Goal: Transaction & Acquisition: Purchase product/service

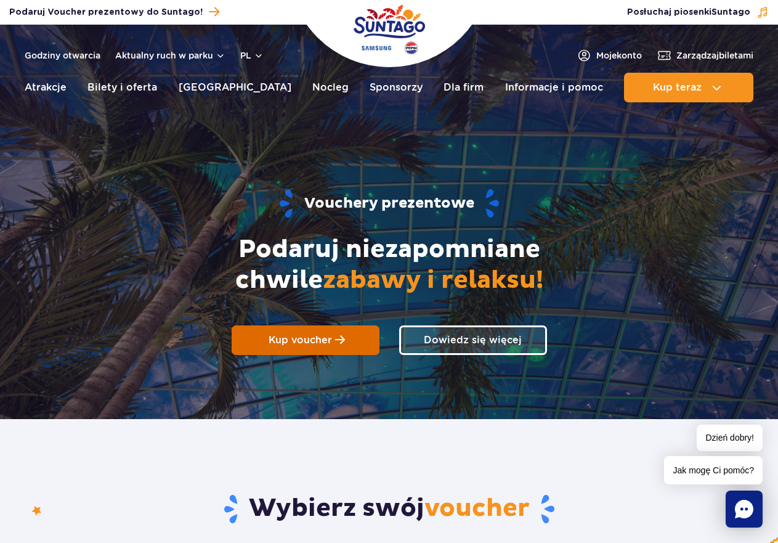
click at [323, 344] on span "Kup voucher" at bounding box center [300, 340] width 63 height 12
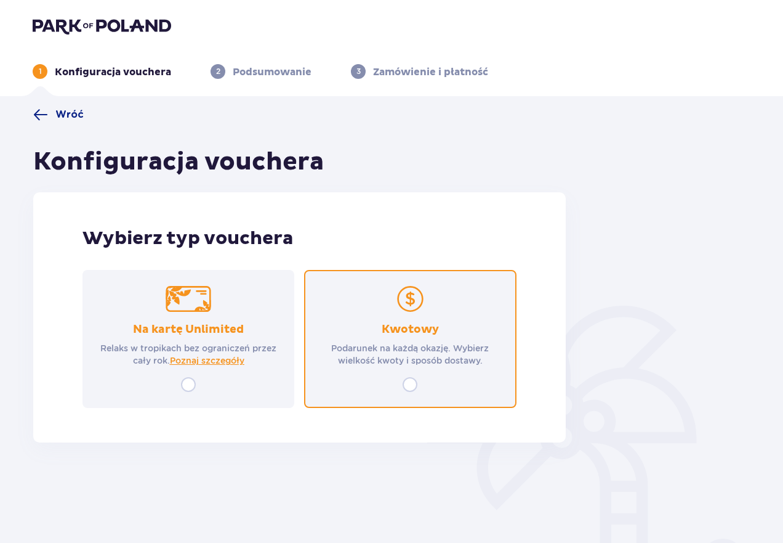
click at [409, 382] on input "radio" at bounding box center [410, 384] width 15 height 15
radio input "true"
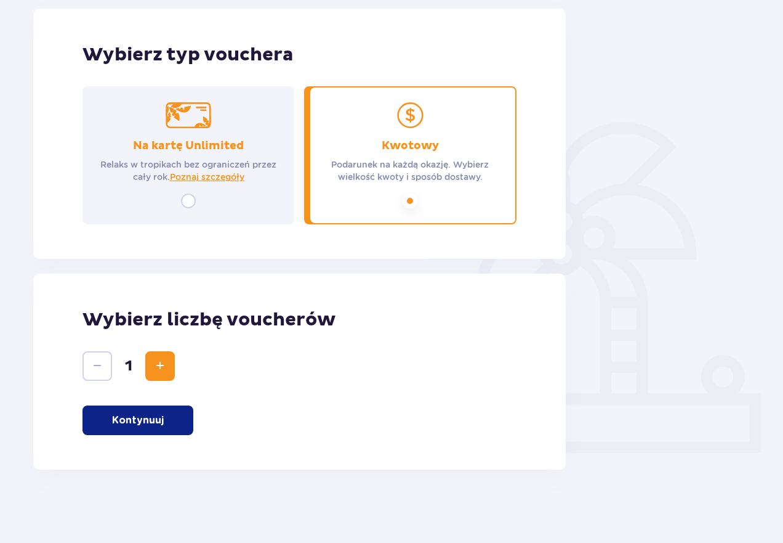
scroll to position [184, 0]
click at [160, 417] on p "Kontynuuj" at bounding box center [138, 420] width 52 height 14
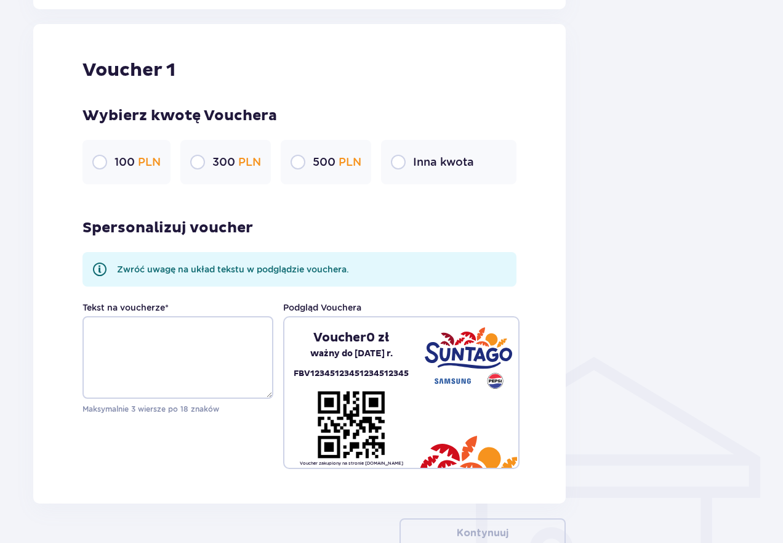
scroll to position [653, 0]
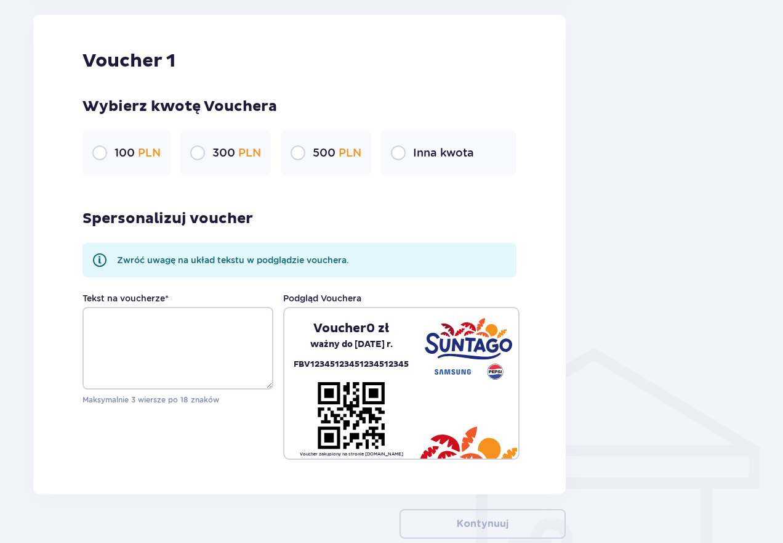
click at [455, 154] on p "Inna kwota" at bounding box center [443, 152] width 61 height 15
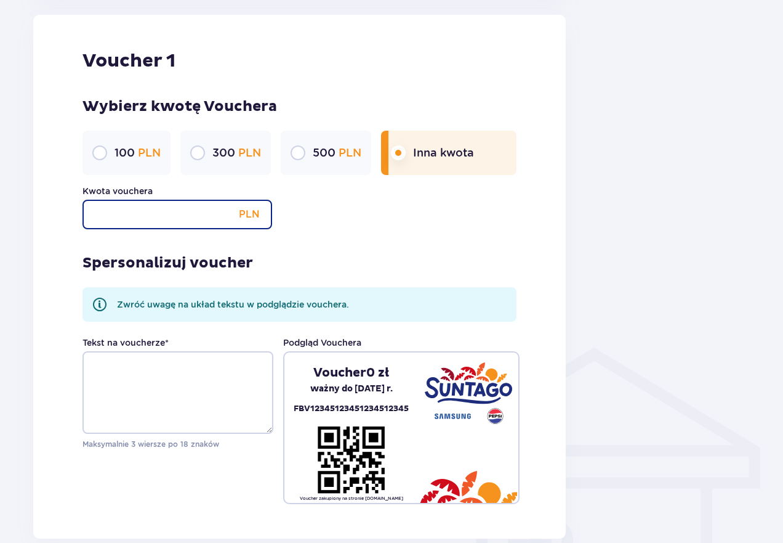
click at [166, 211] on input "Kwota vouchera" at bounding box center [178, 215] width 190 height 30
type input "400"
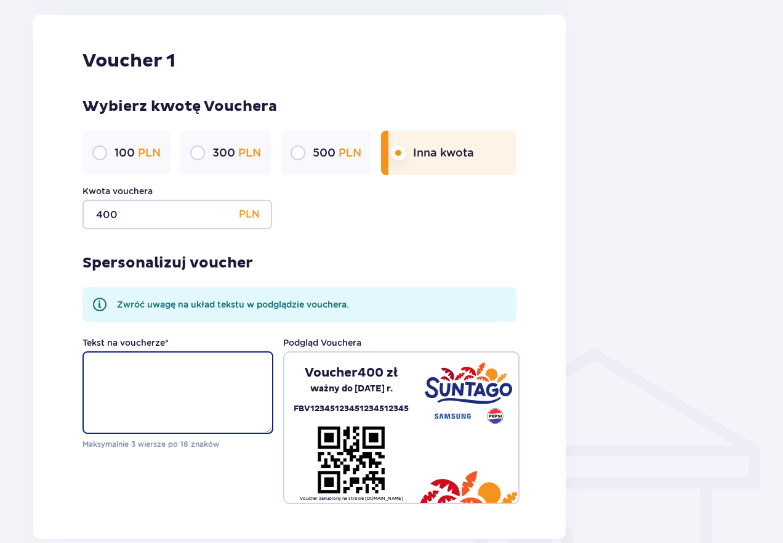
click at [127, 389] on textarea "Tekst na voucherze *" at bounding box center [178, 392] width 191 height 83
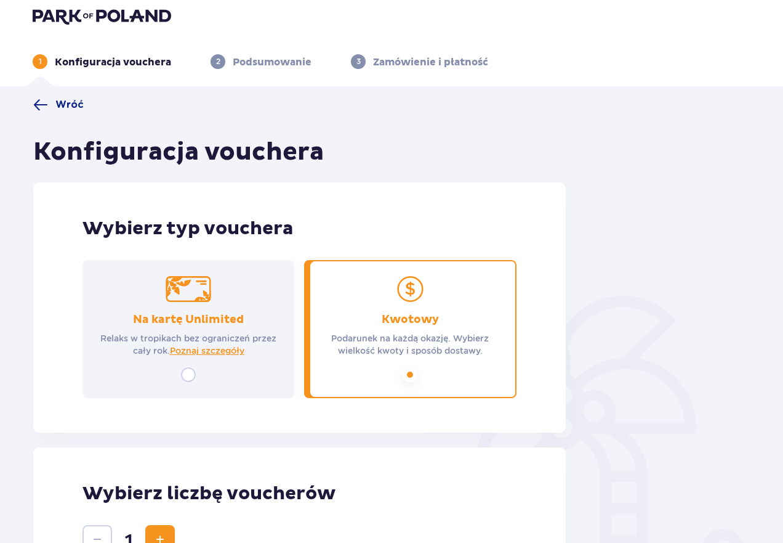
scroll to position [0, 0]
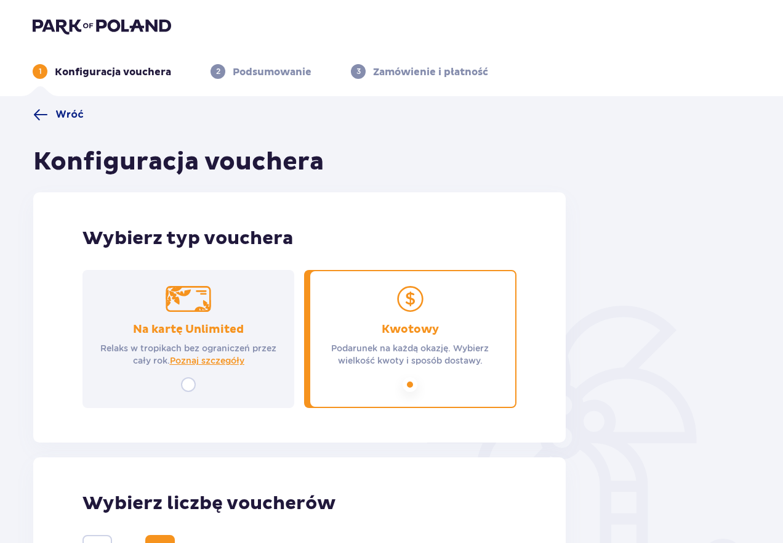
type textarea "masz już 34 lata! pobaw się ! Bracia z rodzinami"
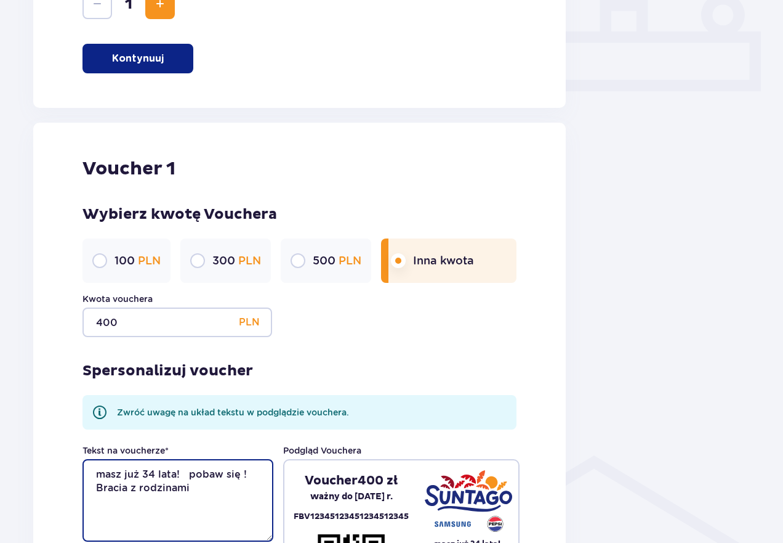
scroll to position [616, 0]
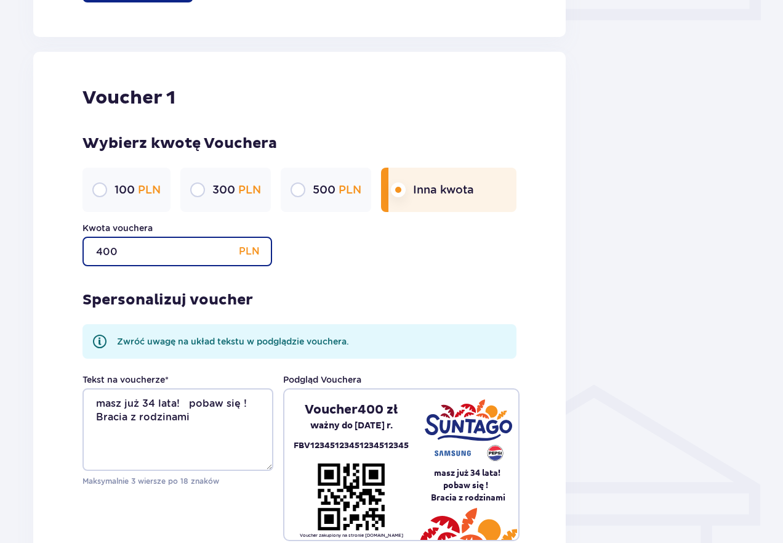
drag, startPoint x: 110, startPoint y: 249, endPoint x: 100, endPoint y: 256, distance: 11.1
click at [100, 256] on input "400" at bounding box center [178, 252] width 190 height 30
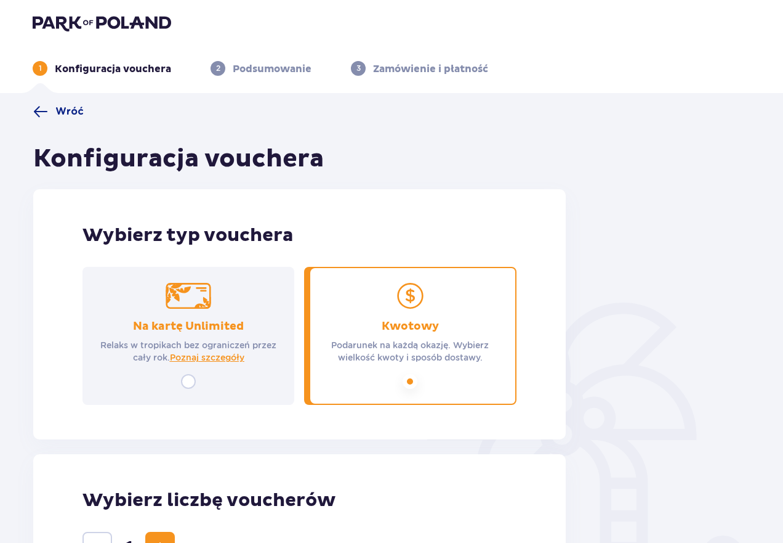
scroll to position [0, 0]
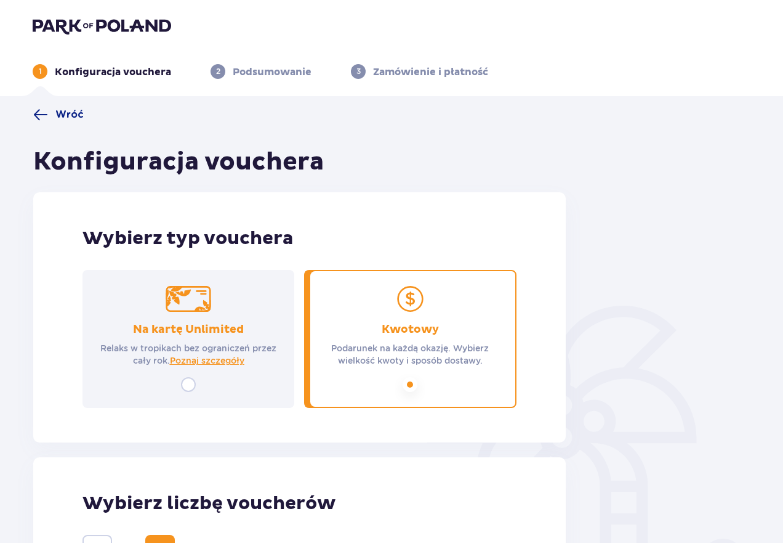
type input "420"
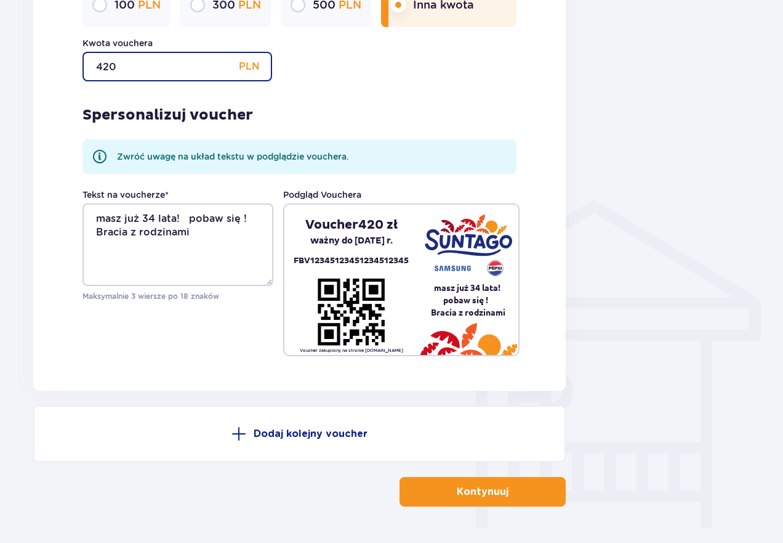
scroll to position [838, 0]
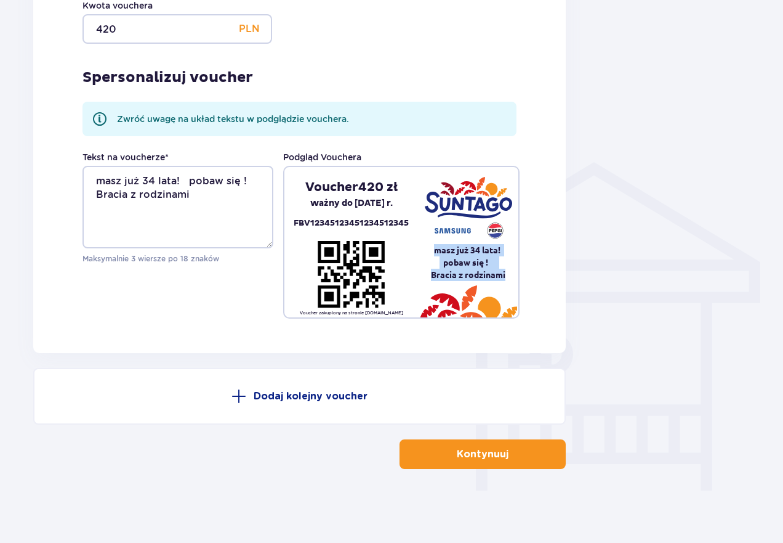
drag, startPoint x: 433, startPoint y: 252, endPoint x: 517, endPoint y: 272, distance: 86.7
click at [517, 272] on pre "masz już 34 lata! pobaw się ! Bracia z rodzinami" at bounding box center [468, 262] width 100 height 37
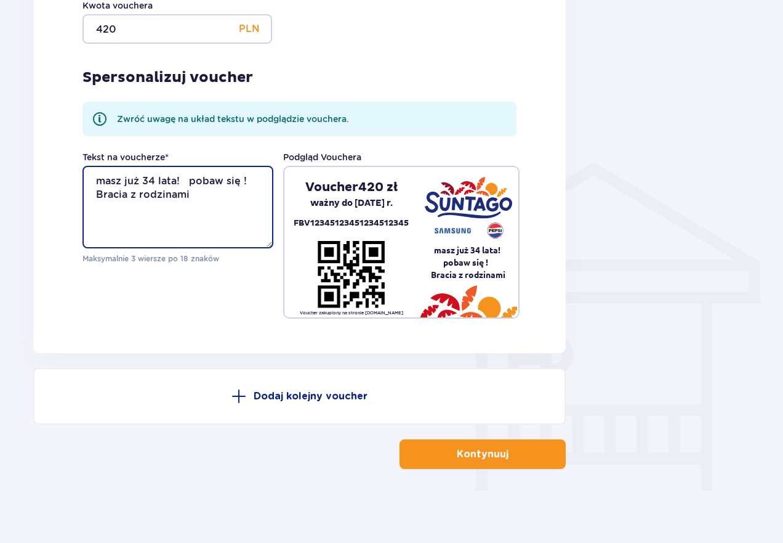
drag, startPoint x: 182, startPoint y: 180, endPoint x: 96, endPoint y: 185, distance: 86.4
click at [96, 185] on textarea "masz już 34 lata! pobaw się ! Bracia z rodzinami" at bounding box center [178, 207] width 191 height 83
type textarea "Baw się i świętuj swoje 34 urodziny!"
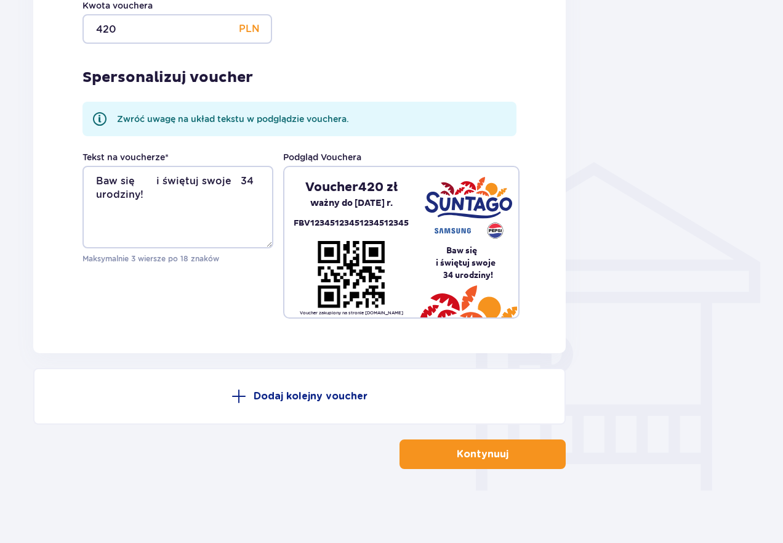
click at [508, 455] on span "button" at bounding box center [511, 454] width 15 height 15
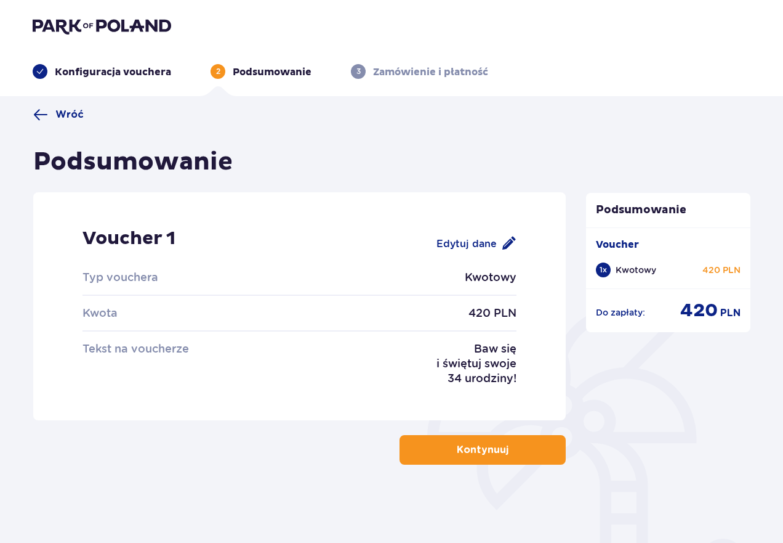
scroll to position [44, 0]
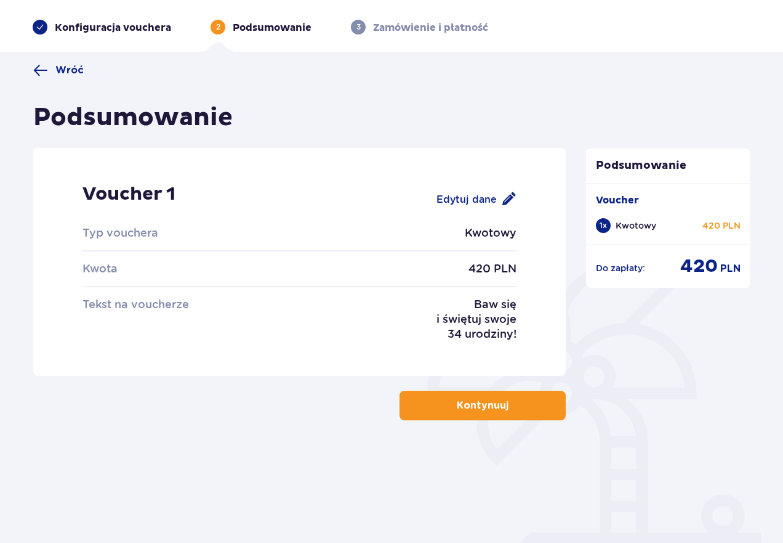
click at [512, 404] on span "button" at bounding box center [511, 405] width 15 height 15
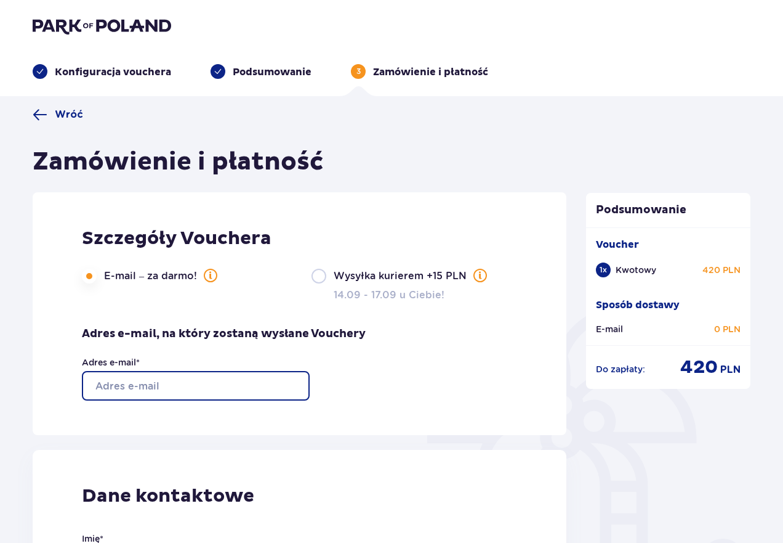
click at [293, 392] on input "Adres e-mail *" at bounding box center [196, 386] width 228 height 30
type input "[PERSON_NAME][EMAIL_ADDRESS][DOMAIN_NAME]"
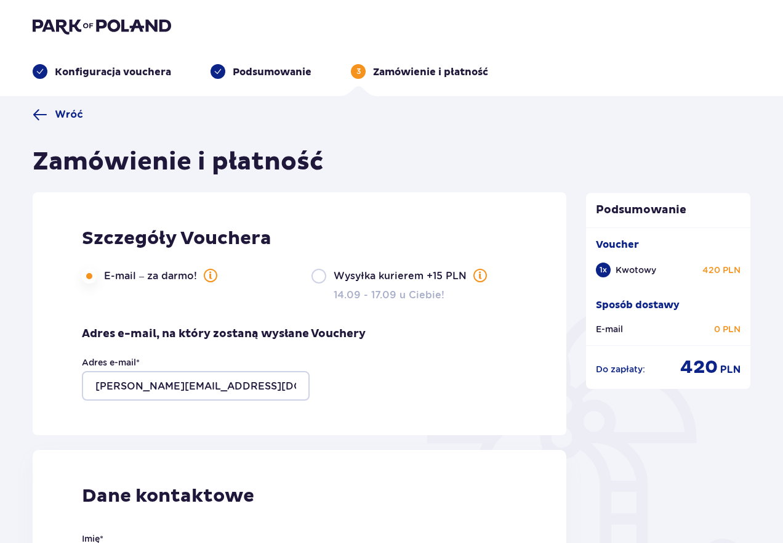
type input "Janusz"
type input "Ostaszewski"
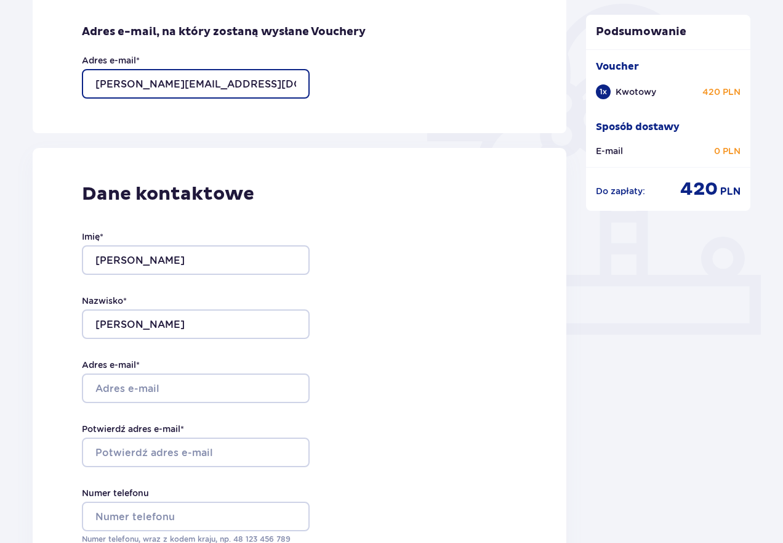
scroll to position [308, 0]
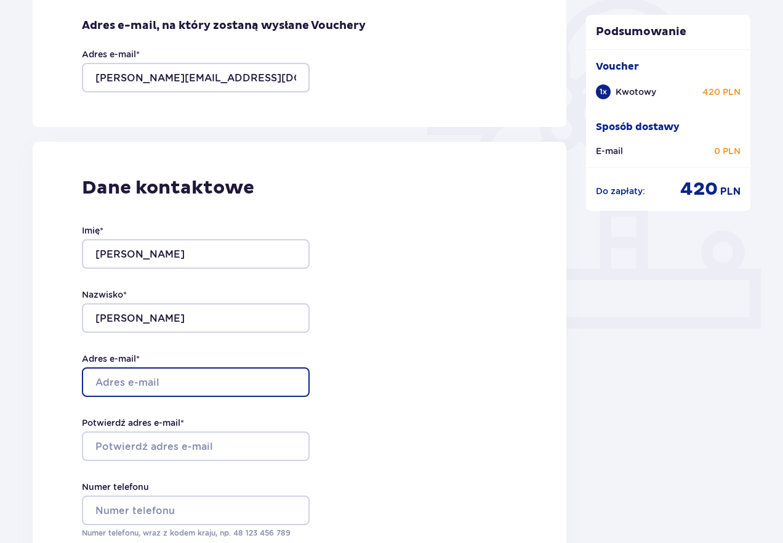
click at [250, 386] on input "Adres e-mail *" at bounding box center [196, 382] width 228 height 30
type input "[PERSON_NAME][EMAIL_ADDRESS][DOMAIN_NAME]"
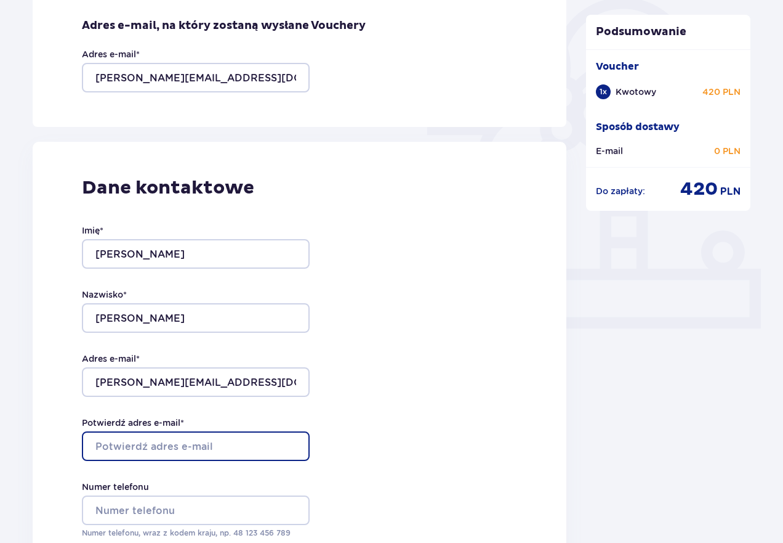
type input "[PERSON_NAME][EMAIL_ADDRESS][DOMAIN_NAME]"
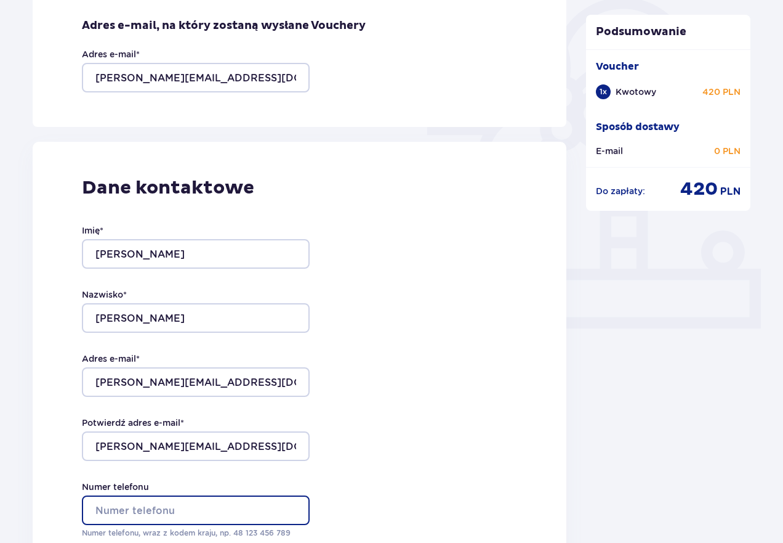
type input "606634209"
click at [426, 423] on div "Dane kontaktowe Imię * Janusz Nazwisko * Ostaszewski Adres e-mail * JOSTASZEWSK…" at bounding box center [300, 400] width 534 height 517
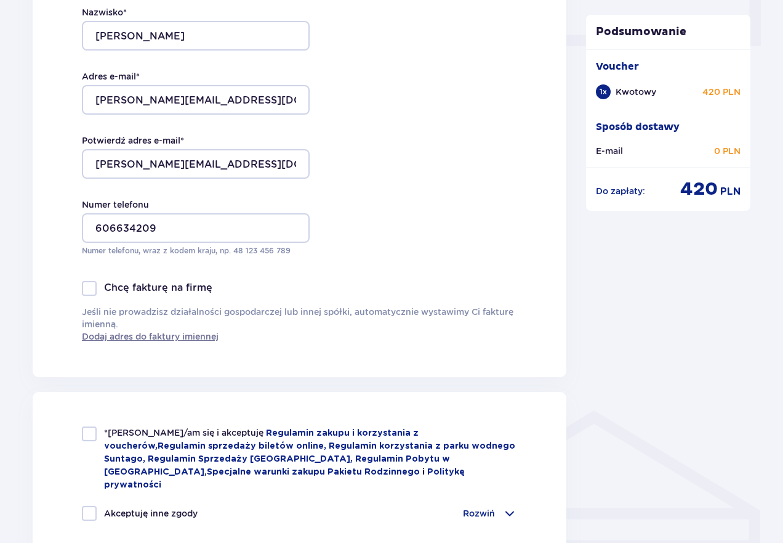
scroll to position [616, 0]
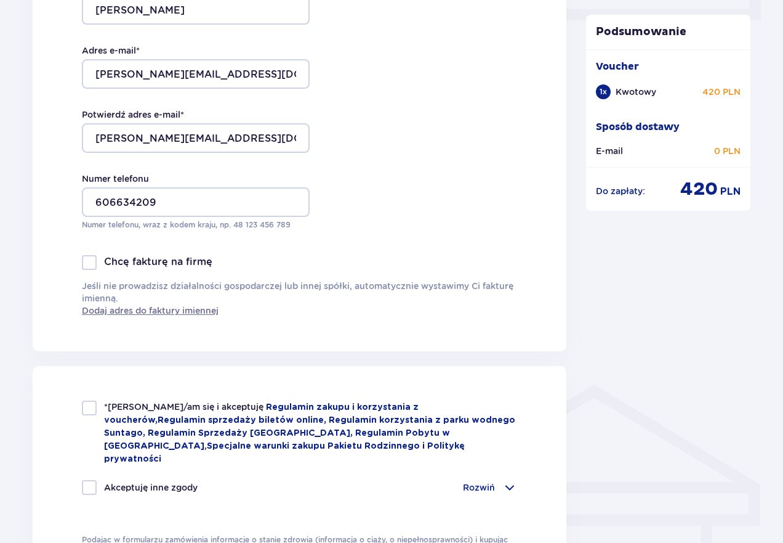
click at [94, 403] on div at bounding box center [89, 407] width 15 height 15
checkbox input "true"
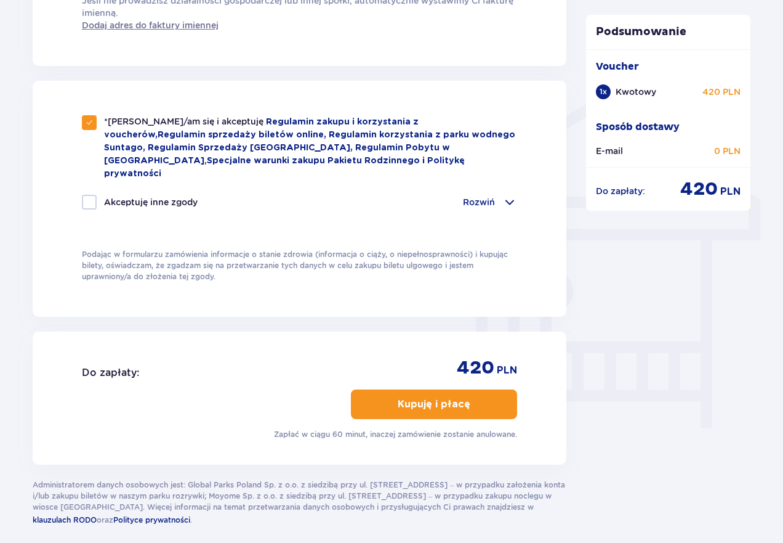
scroll to position [943, 0]
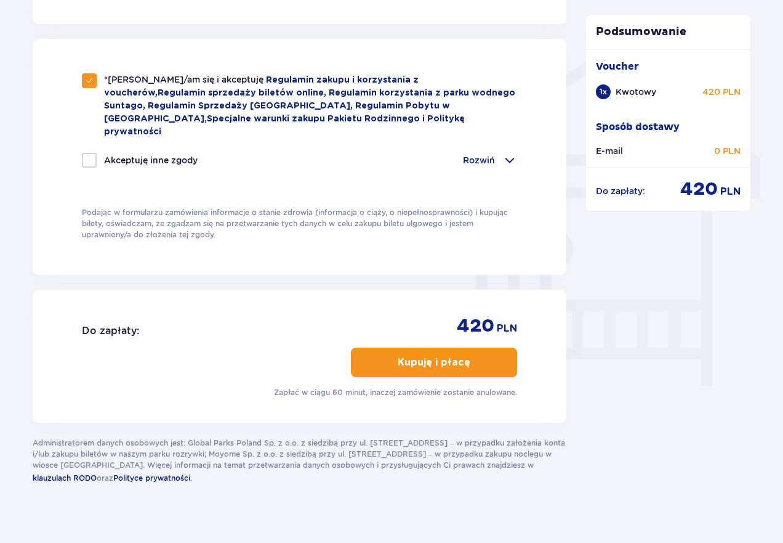
click at [472, 355] on span "button" at bounding box center [473, 362] width 15 height 15
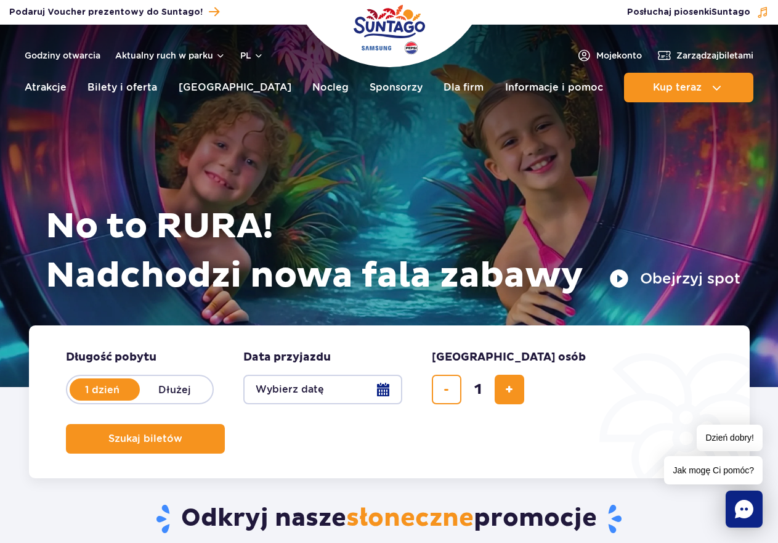
click at [378, 387] on button "Wybierz datę" at bounding box center [322, 389] width 159 height 30
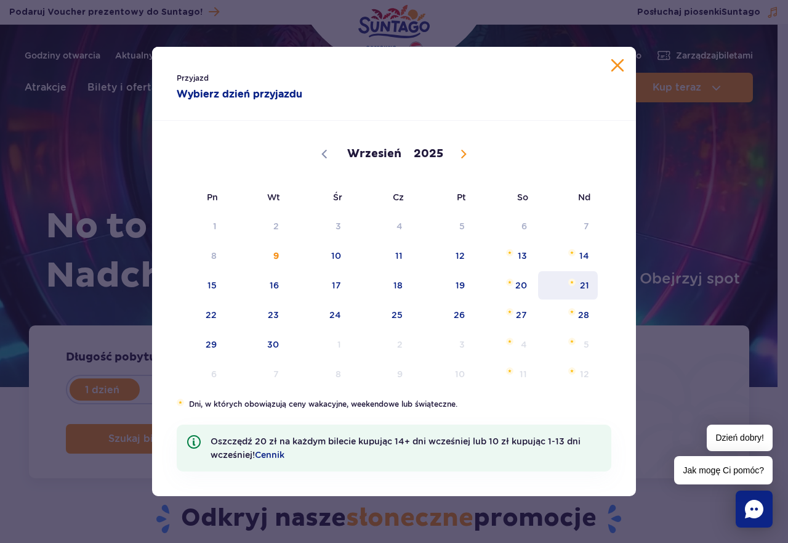
click at [580, 293] on span "21" at bounding box center [568, 285] width 62 height 28
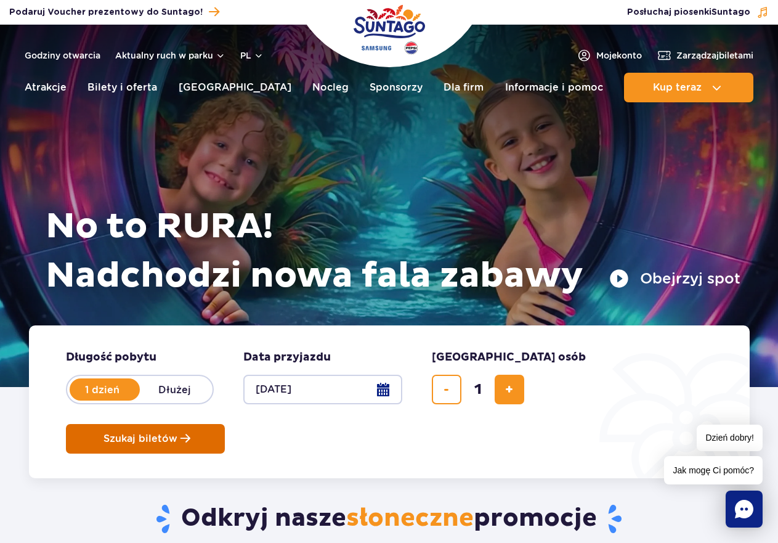
click at [225, 424] on button "Szukaj biletów" at bounding box center [145, 439] width 159 height 30
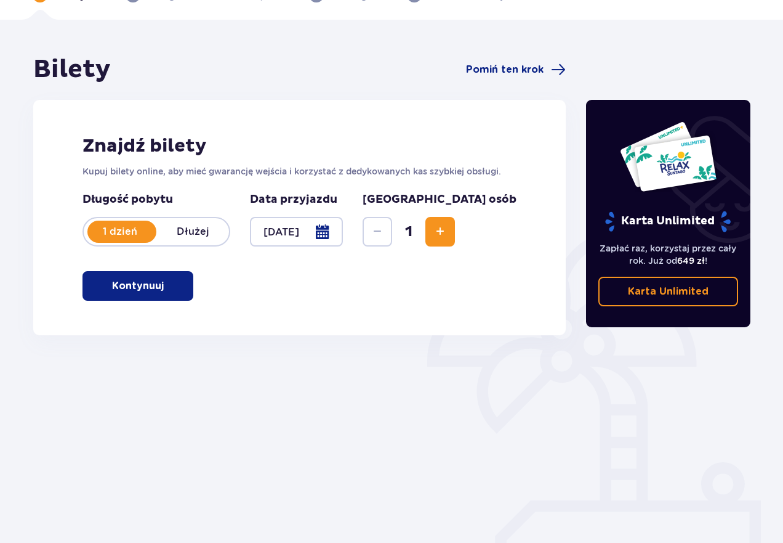
scroll to position [85, 0]
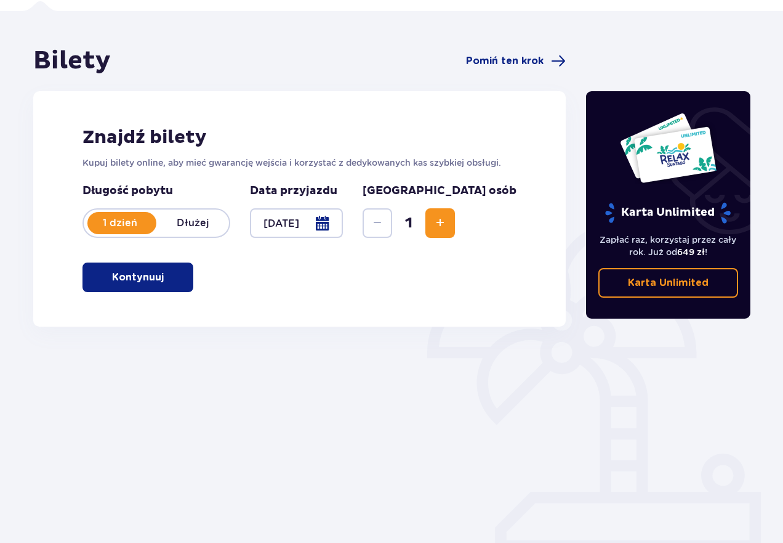
click at [152, 274] on p "Kontynuuj" at bounding box center [138, 277] width 52 height 14
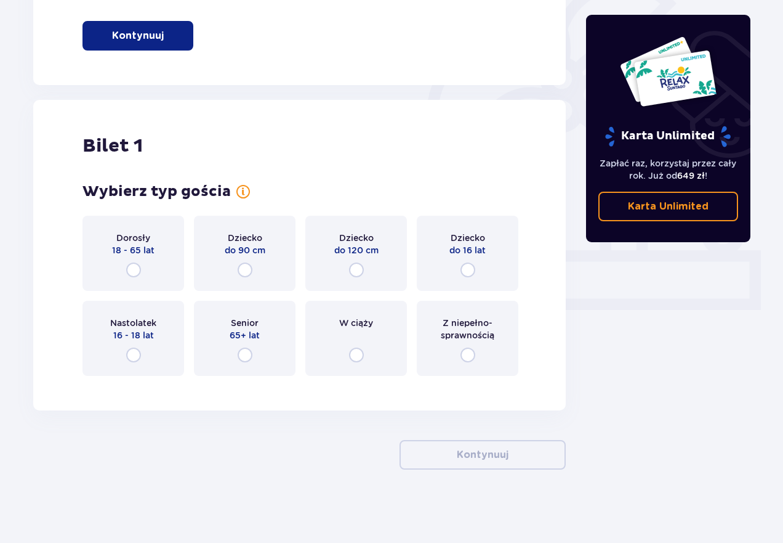
scroll to position [327, 0]
click at [128, 270] on input "radio" at bounding box center [133, 269] width 15 height 15
radio input "true"
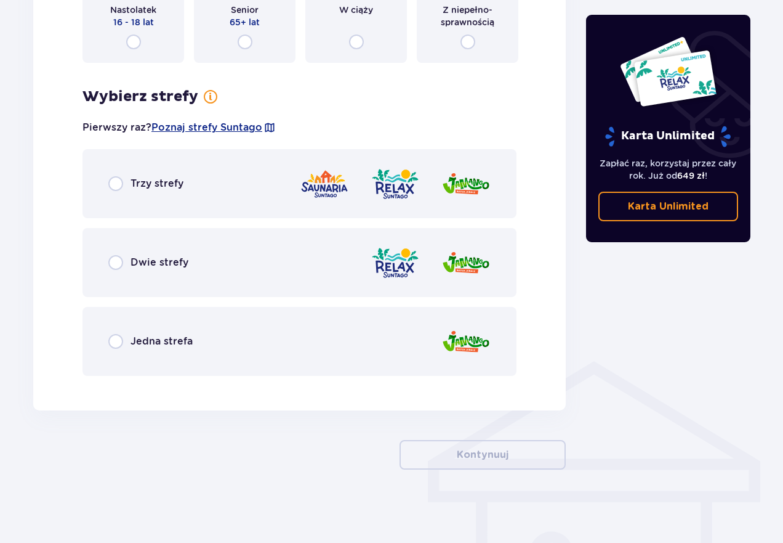
scroll to position [640, 0]
click at [138, 193] on div "Trzy strefy" at bounding box center [300, 182] width 434 height 69
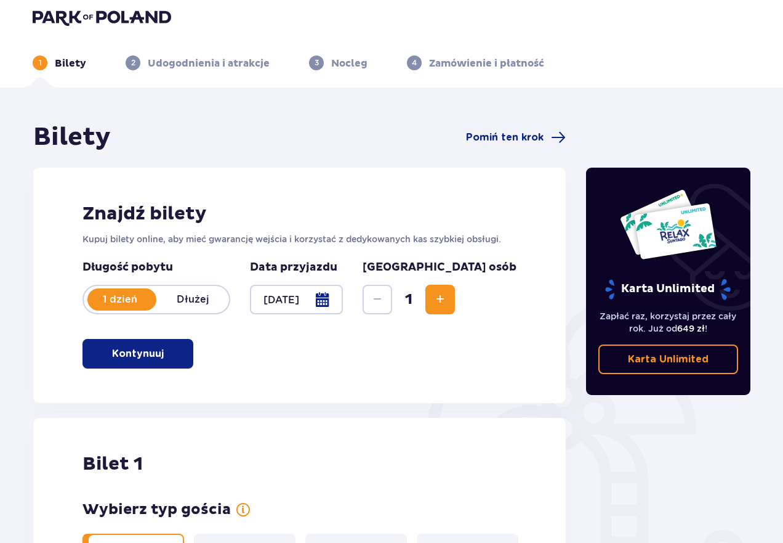
scroll to position [0, 0]
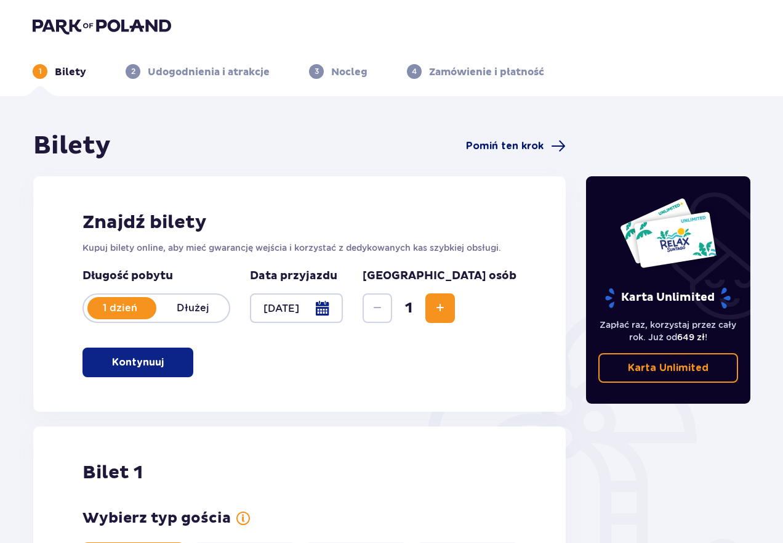
click at [506, 145] on span "Pomiń ten krok" at bounding box center [505, 146] width 78 height 14
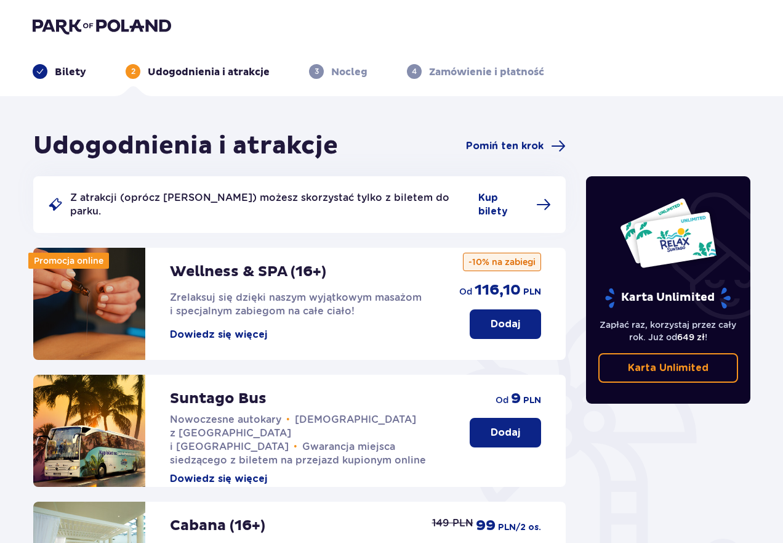
click at [506, 145] on span "Pomiń ten krok" at bounding box center [505, 146] width 78 height 14
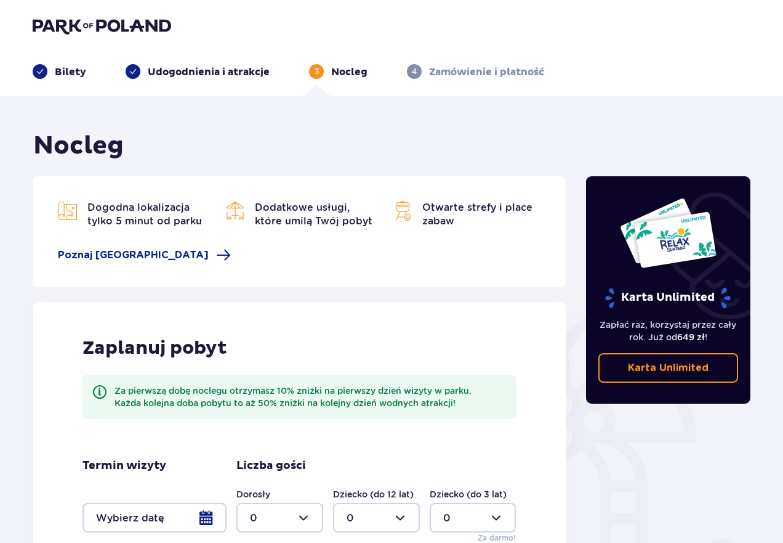
click at [72, 68] on p "Bilety" at bounding box center [70, 72] width 31 height 14
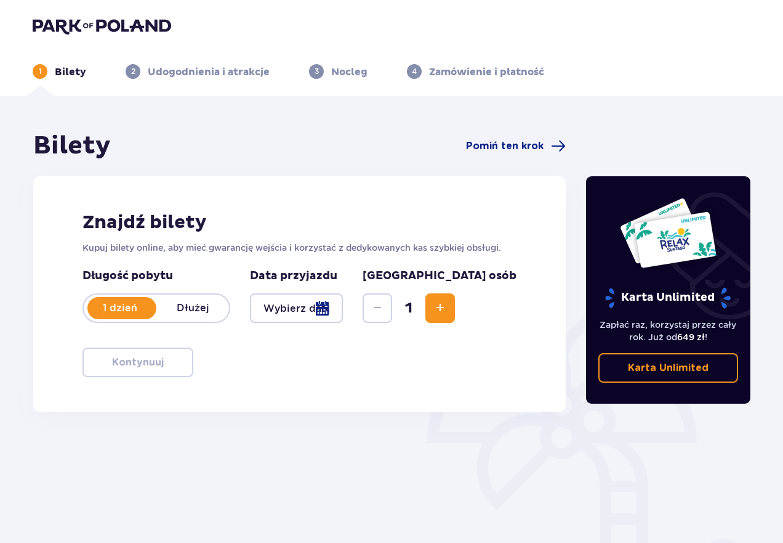
click at [325, 302] on div at bounding box center [296, 308] width 93 height 30
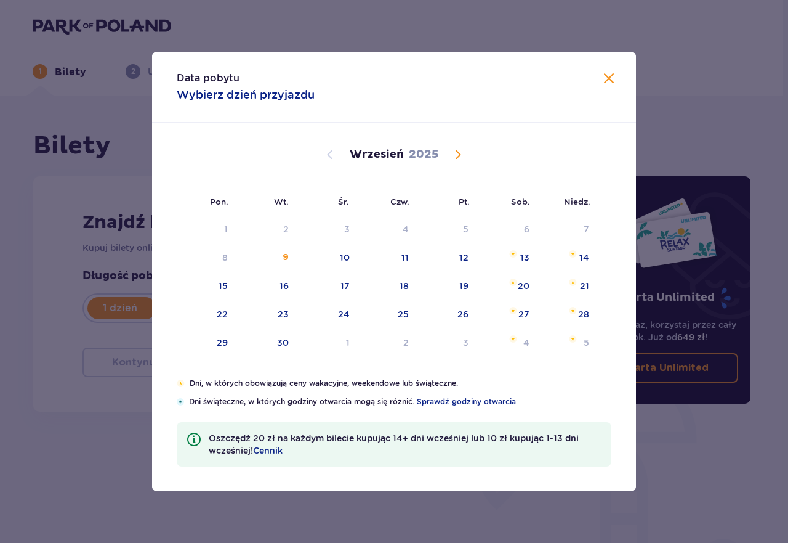
click at [384, 300] on div "18" at bounding box center [388, 286] width 60 height 27
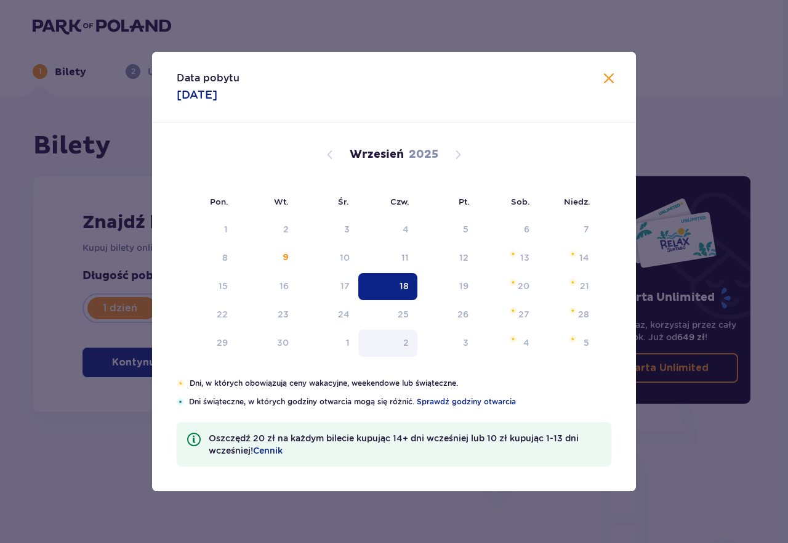
click at [403, 256] on div "11" at bounding box center [405, 257] width 7 height 12
type input "18.09.25"
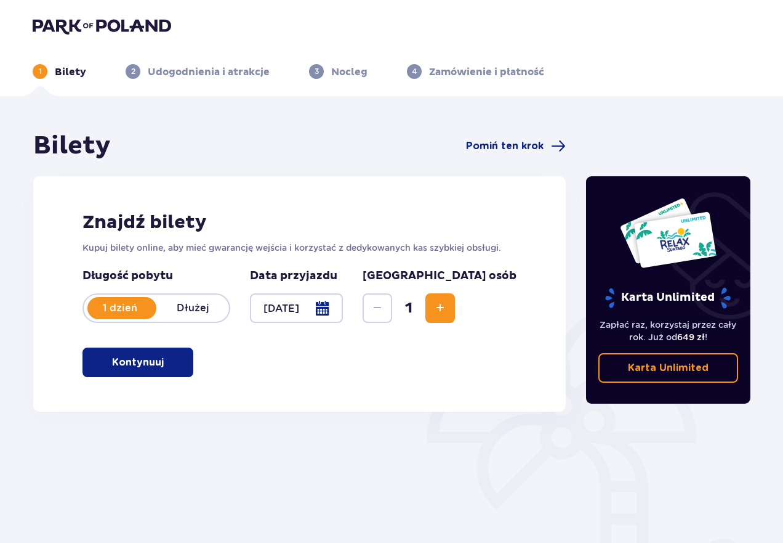
click at [134, 363] on p "Kontynuuj" at bounding box center [138, 362] width 52 height 14
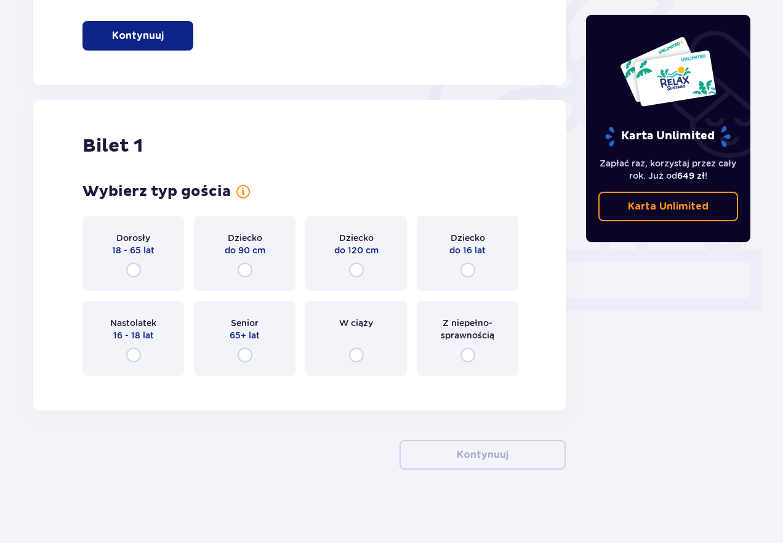
scroll to position [327, 0]
click at [118, 260] on div "Dorosły 18 - 65 lat" at bounding box center [134, 252] width 102 height 75
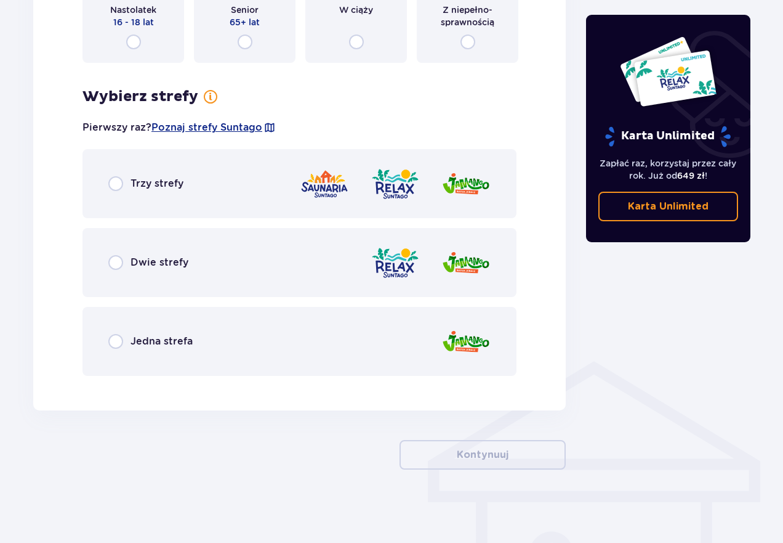
scroll to position [640, 0]
click at [131, 171] on div "Trzy strefy" at bounding box center [300, 182] width 434 height 69
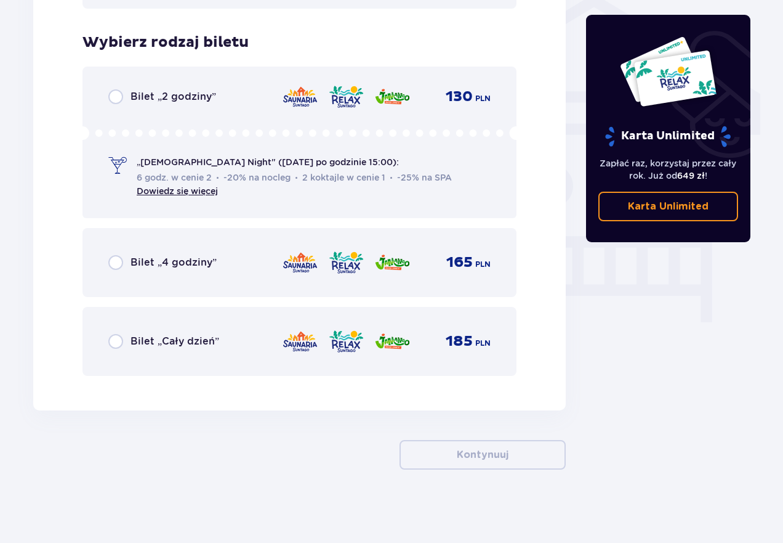
scroll to position [1007, 0]
click at [209, 188] on link "Dowiedz się więcej" at bounding box center [177, 190] width 81 height 10
